Goal: Find specific page/section: Find specific page/section

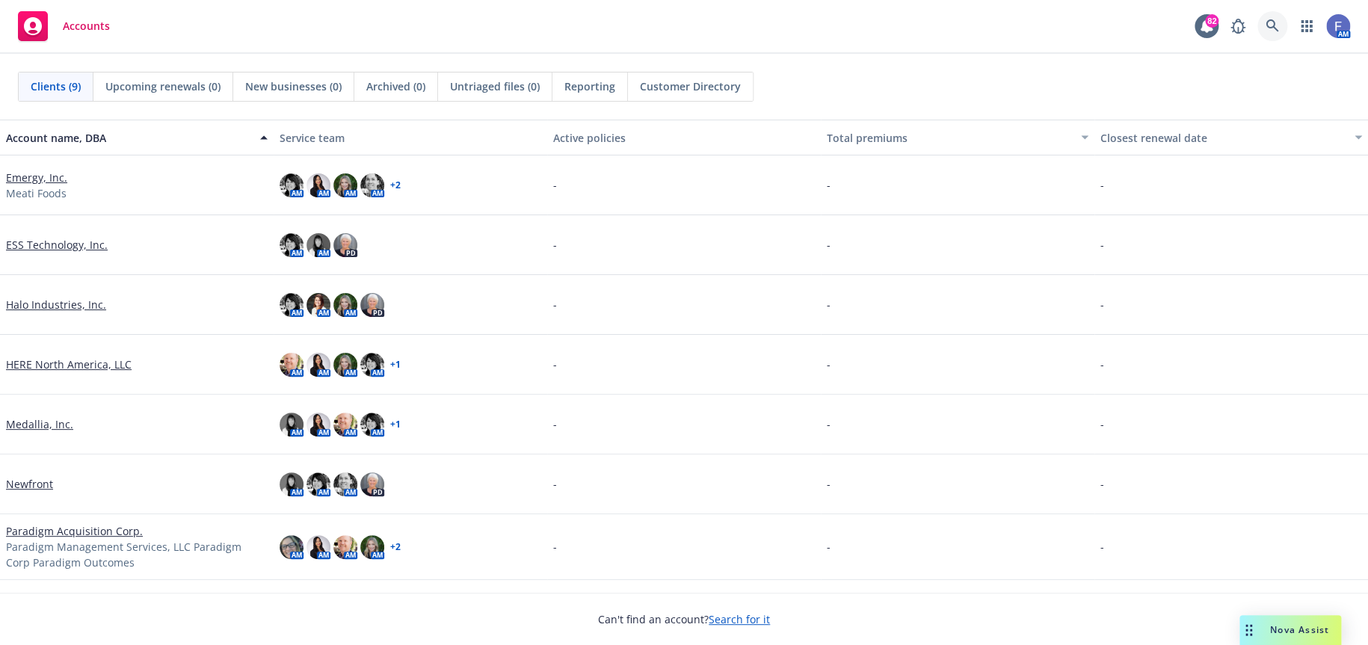
click at [1272, 24] on icon at bounding box center [1272, 25] width 13 height 13
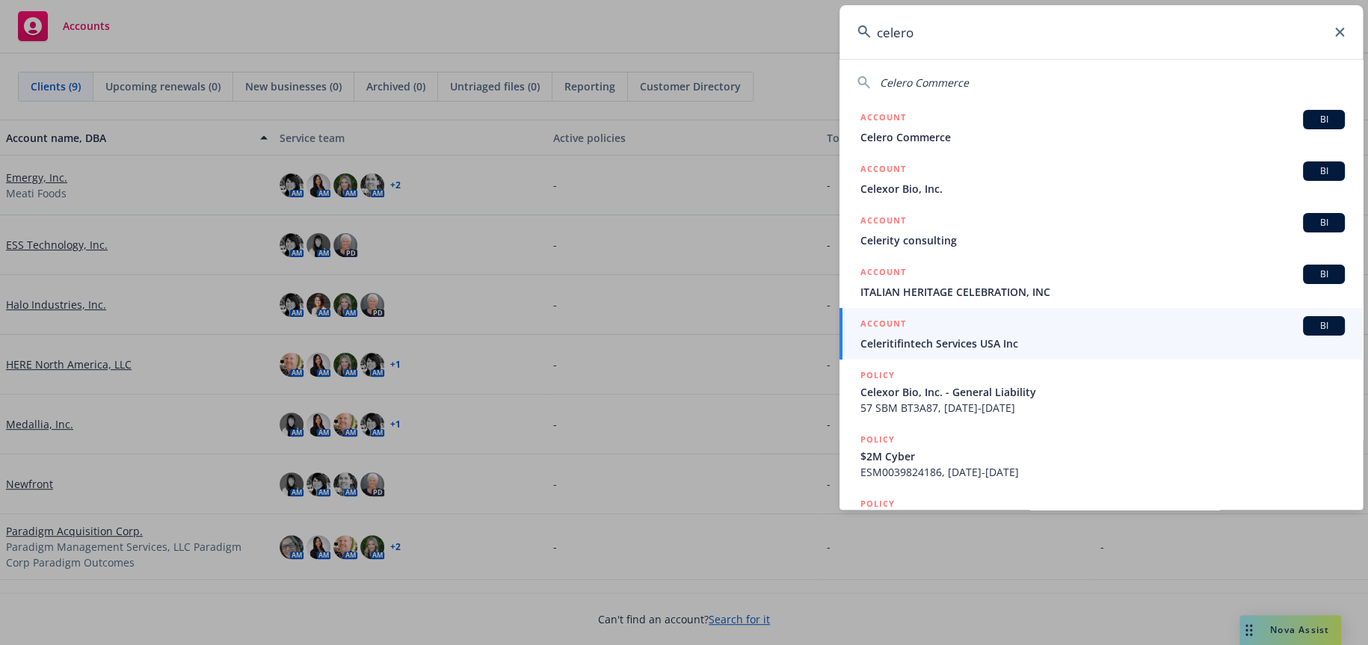
type input "celero"
click at [1343, 33] on icon at bounding box center [1339, 32] width 9 height 9
